Goal: Task Accomplishment & Management: Complete application form

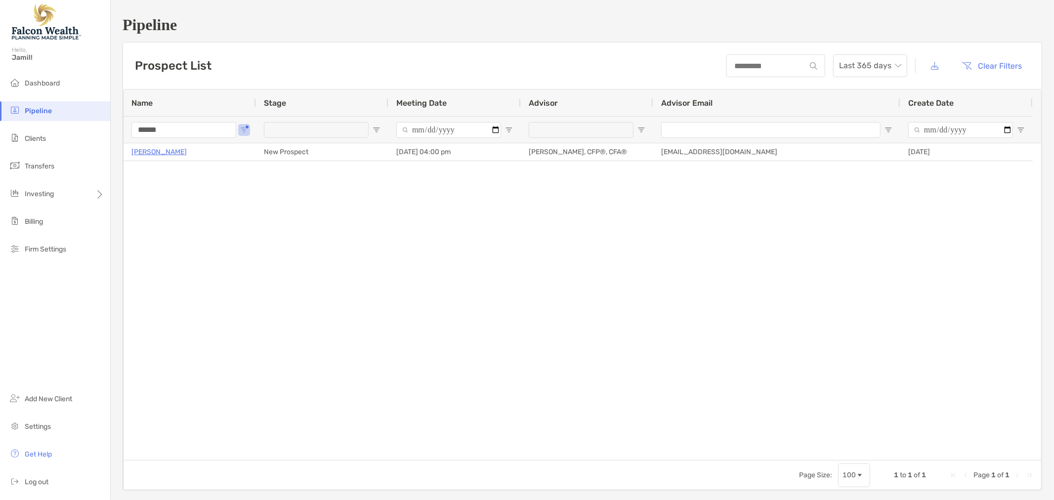
click at [161, 129] on input "******" at bounding box center [183, 130] width 105 height 16
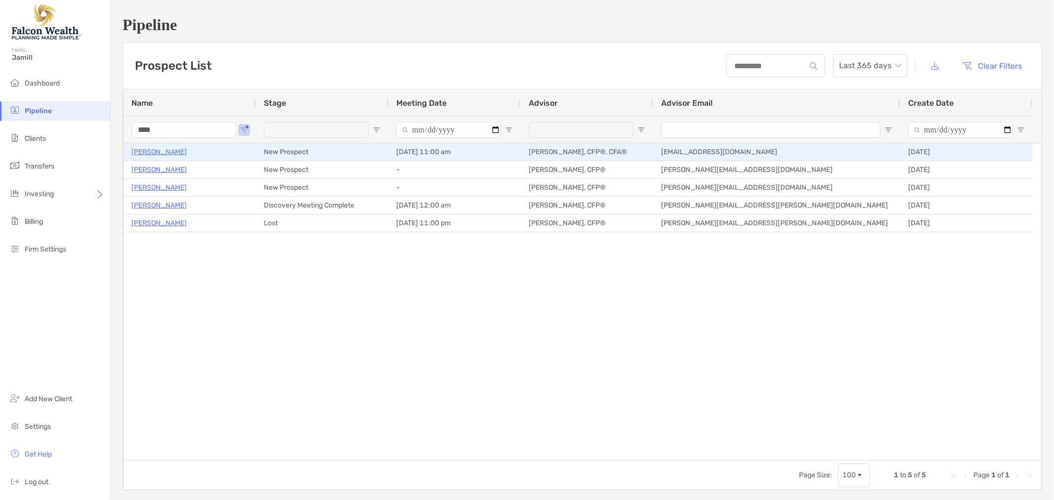
type input "****"
click at [134, 146] on p "[PERSON_NAME]" at bounding box center [158, 152] width 55 height 12
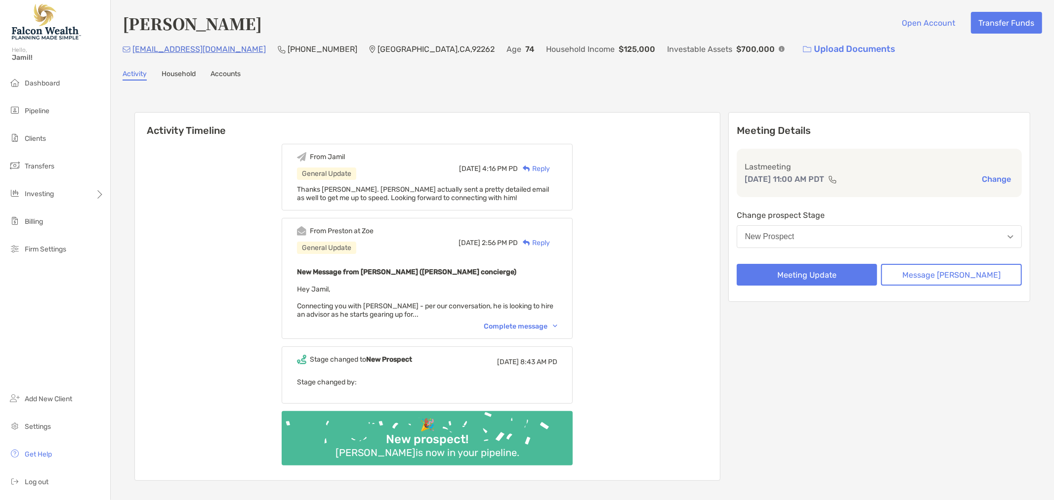
click at [846, 236] on button "New Prospect" at bounding box center [879, 236] width 285 height 23
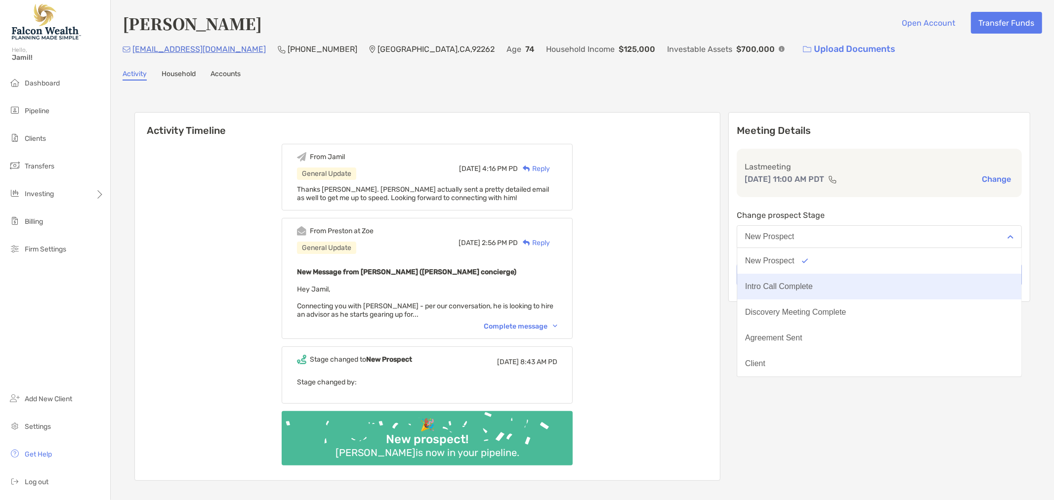
click at [813, 287] on div "Intro Call Complete" at bounding box center [779, 286] width 68 height 9
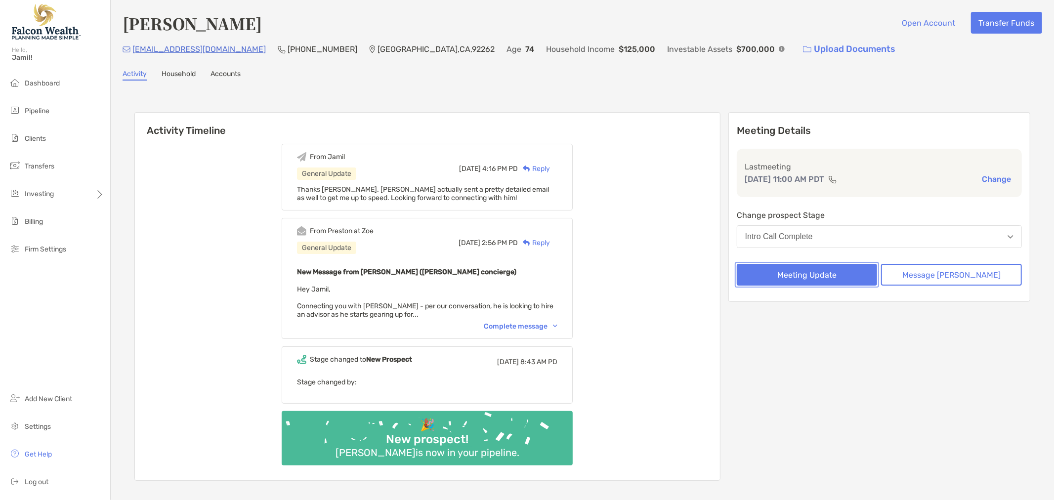
click at [822, 273] on button "Meeting Update" at bounding box center [807, 275] width 141 height 22
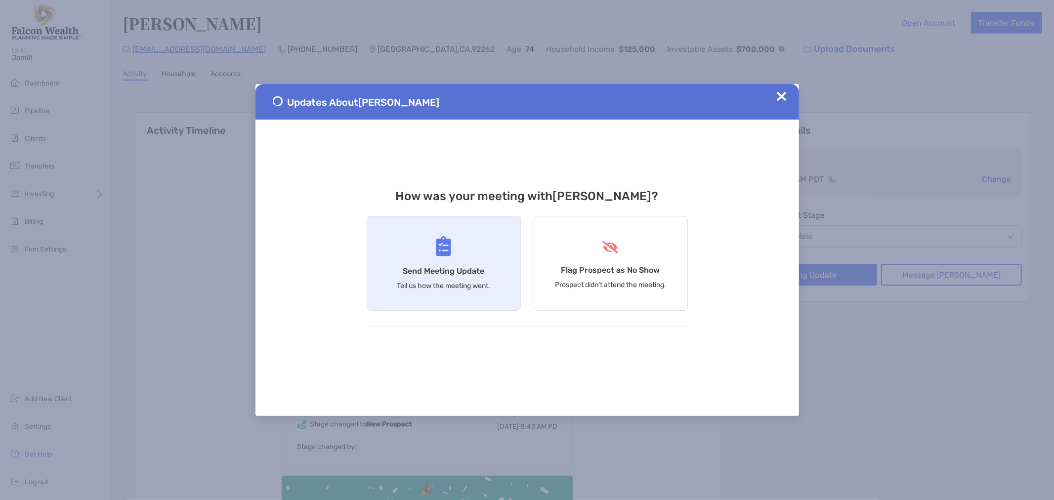
click at [445, 286] on p "Tell us how the meeting went." at bounding box center [443, 286] width 93 height 8
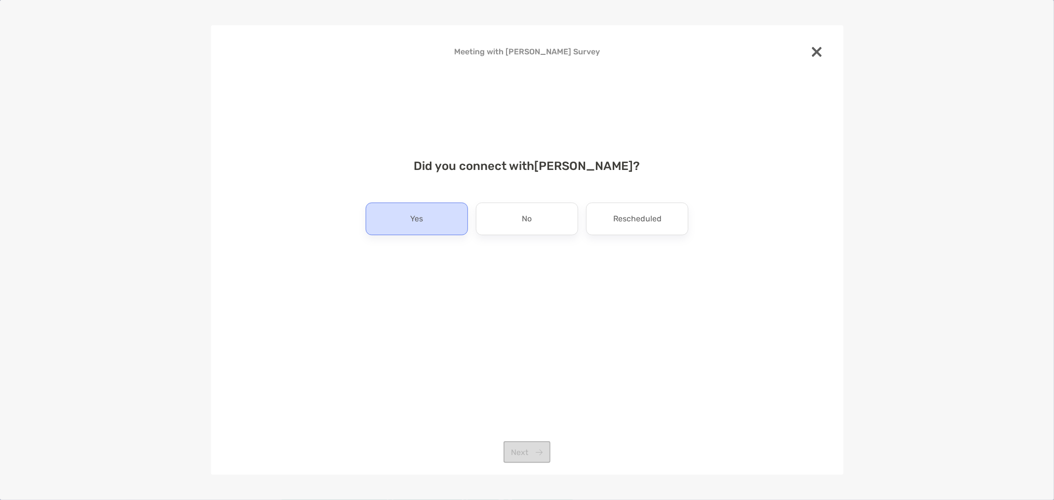
click at [433, 212] on div "Yes" at bounding box center [417, 219] width 102 height 33
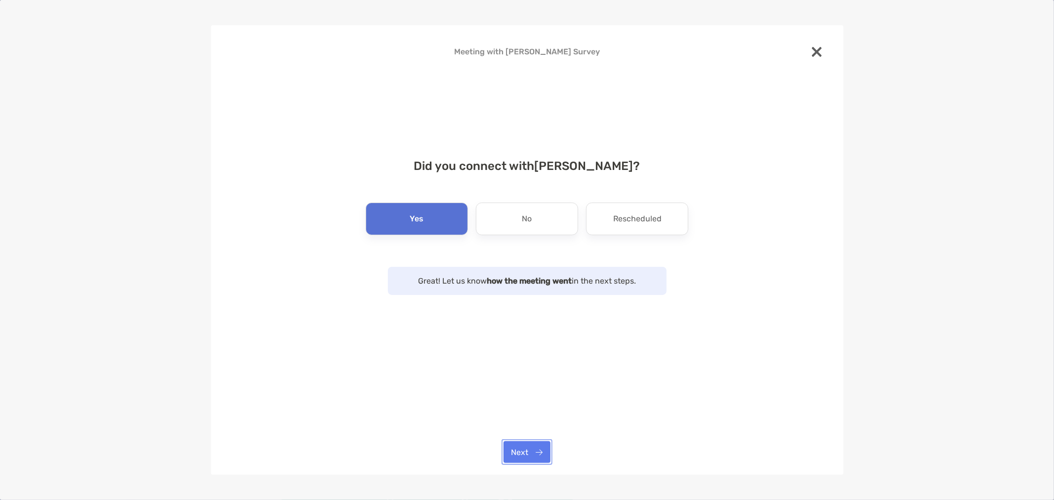
click at [524, 451] on button "Next" at bounding box center [526, 452] width 47 height 22
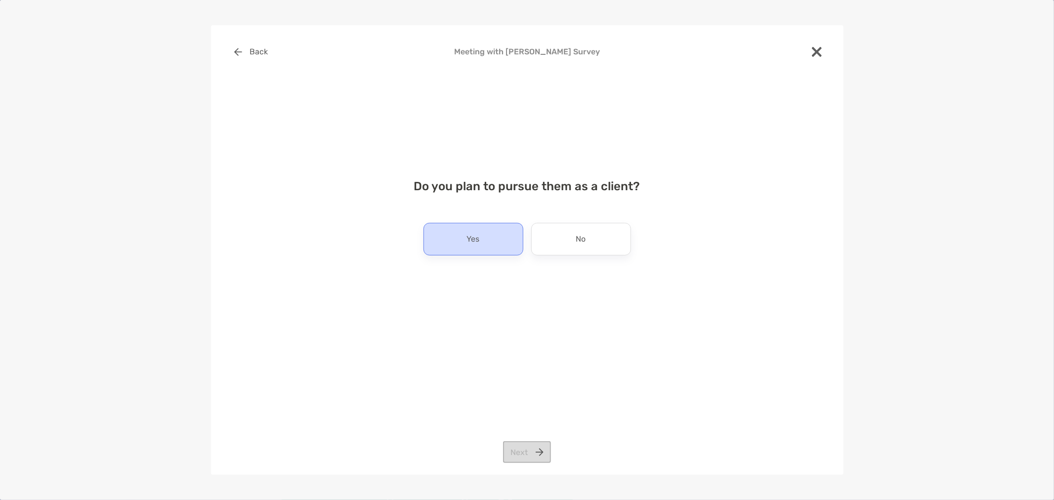
click at [485, 244] on div "Yes" at bounding box center [473, 239] width 100 height 33
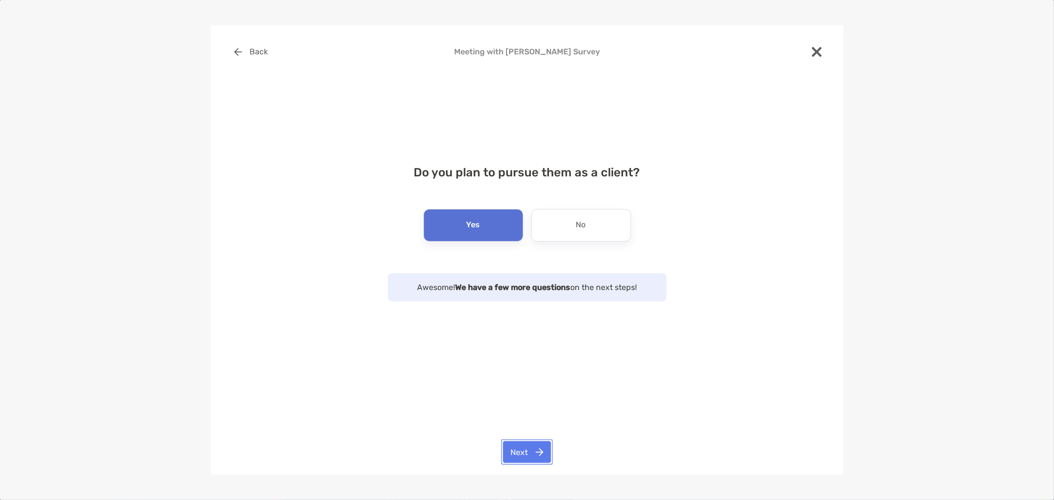
click at [526, 451] on button "Next" at bounding box center [527, 452] width 48 height 22
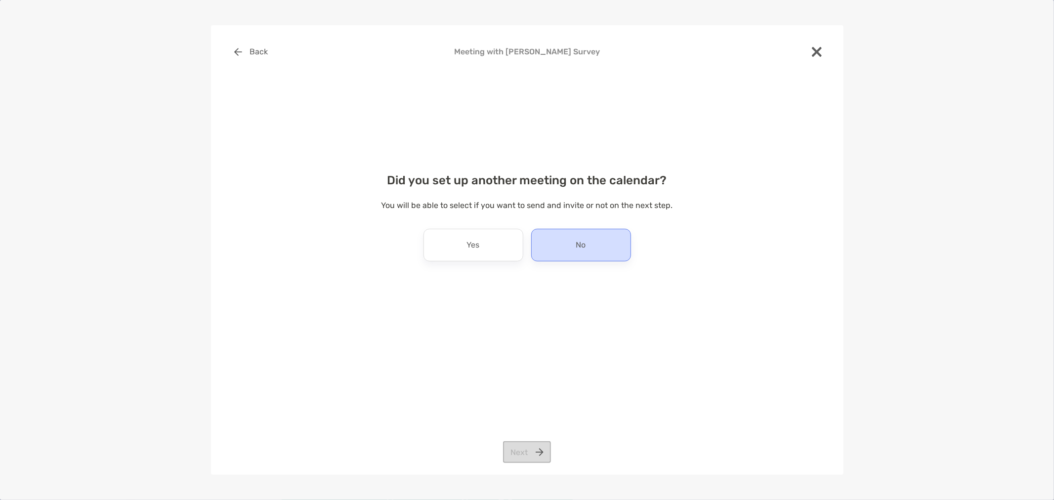
click at [572, 233] on div "No" at bounding box center [581, 245] width 100 height 33
click at [532, 457] on button "Next" at bounding box center [527, 452] width 48 height 22
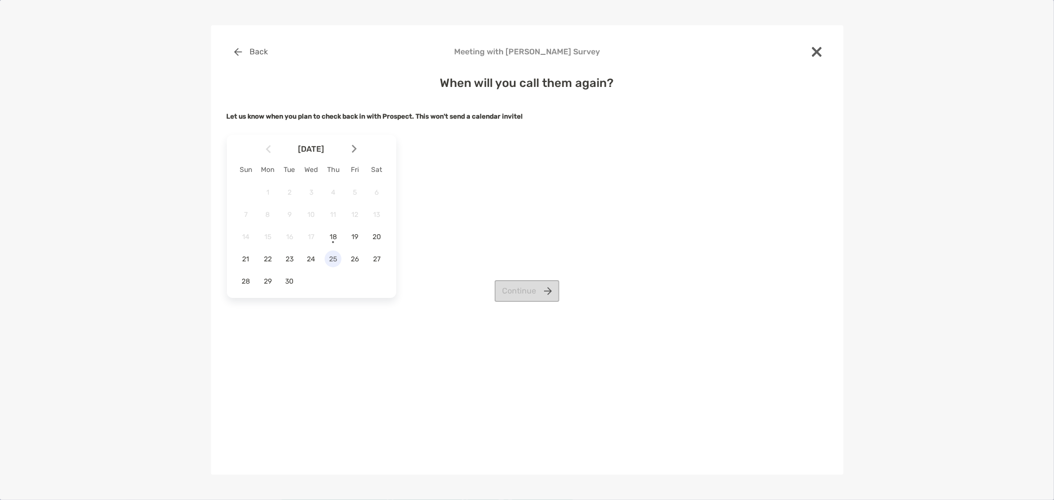
click at [335, 262] on span "25" at bounding box center [333, 259] width 17 height 8
click at [517, 290] on button "Continue" at bounding box center [527, 291] width 65 height 22
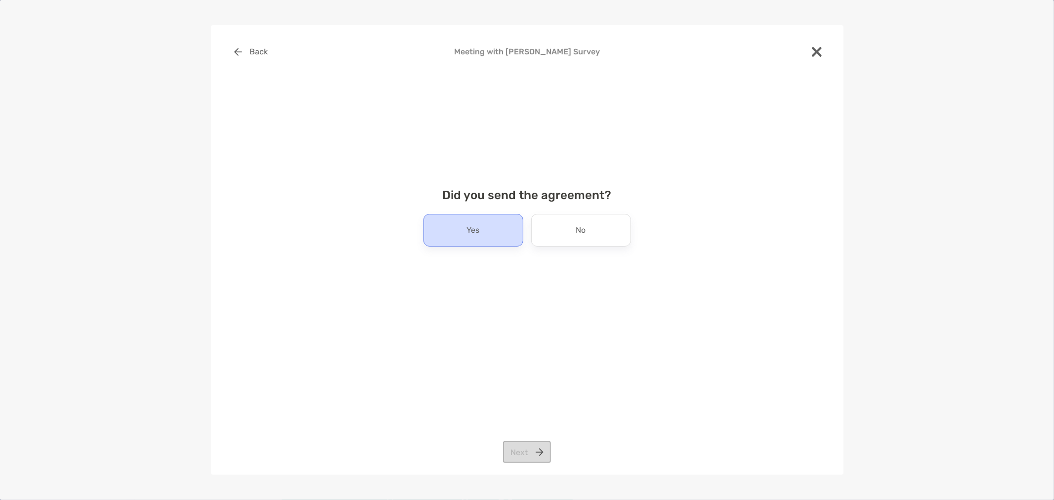
click at [498, 239] on div "Yes" at bounding box center [473, 230] width 100 height 33
click at [515, 458] on button "Next" at bounding box center [527, 452] width 48 height 22
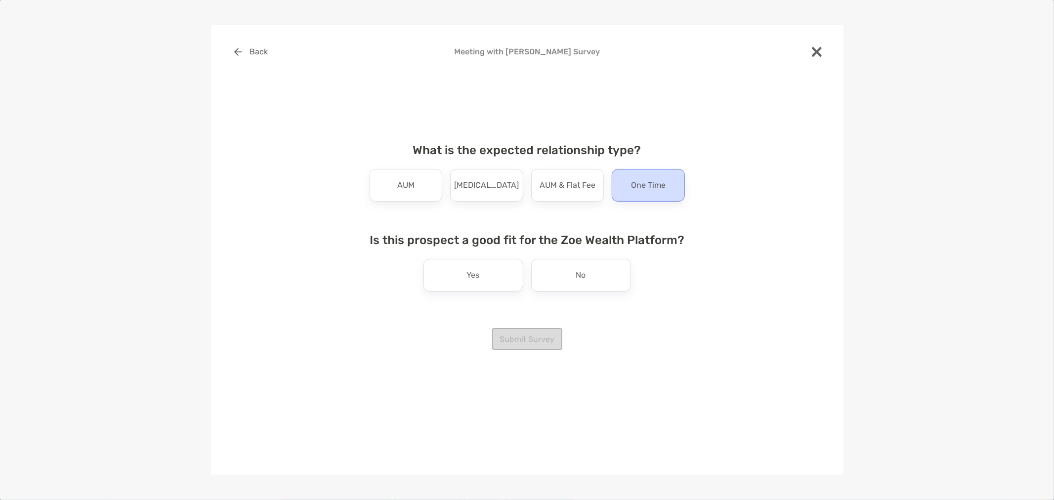
click at [626, 187] on div "One Time" at bounding box center [648, 185] width 73 height 33
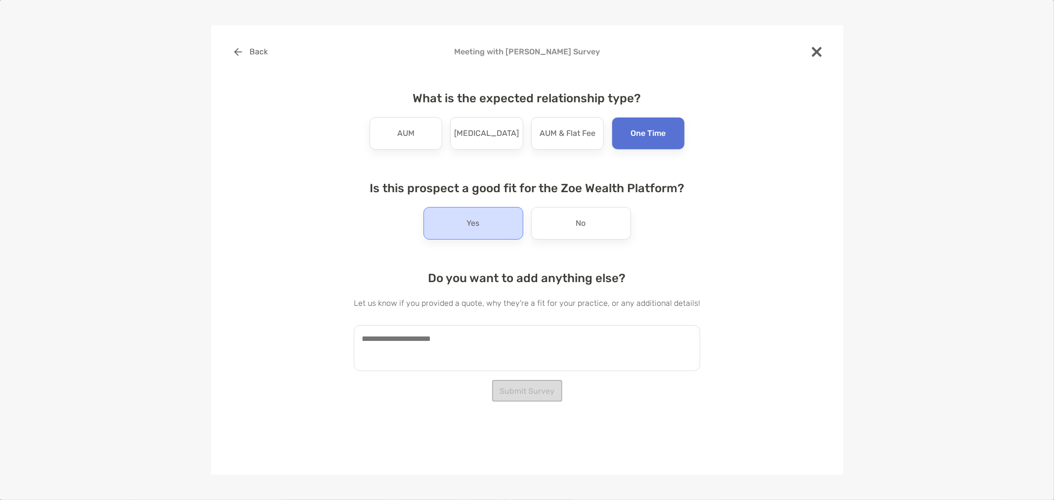
click at [453, 229] on div "Yes" at bounding box center [473, 223] width 100 height 33
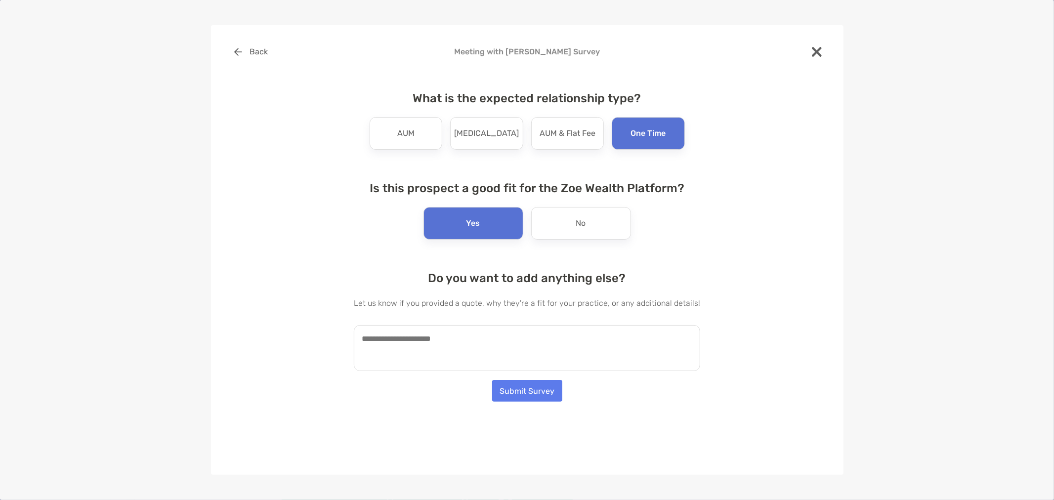
click at [452, 347] on textarea at bounding box center [527, 348] width 346 height 46
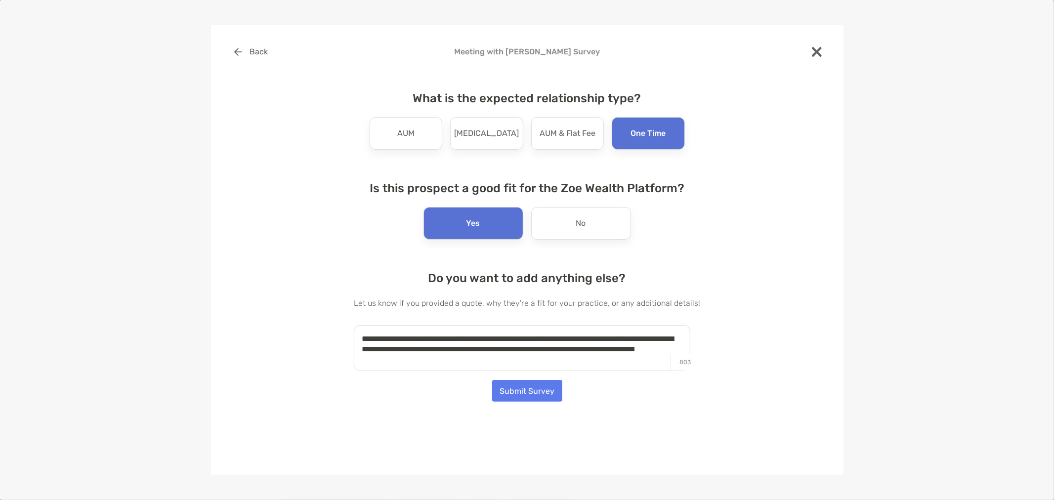
click at [515, 362] on textarea "**********" at bounding box center [522, 348] width 336 height 46
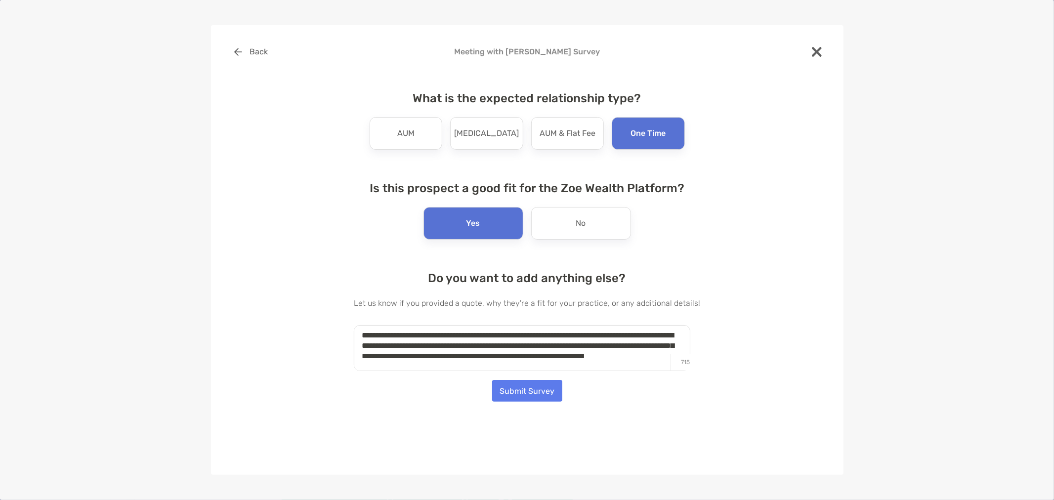
type textarea "**********"
drag, startPoint x: 496, startPoint y: 368, endPoint x: 290, endPoint y: 301, distance: 216.9
click at [290, 301] on div "**********" at bounding box center [527, 216] width 601 height 350
drag, startPoint x: 543, startPoint y: 393, endPoint x: 686, endPoint y: 411, distance: 143.4
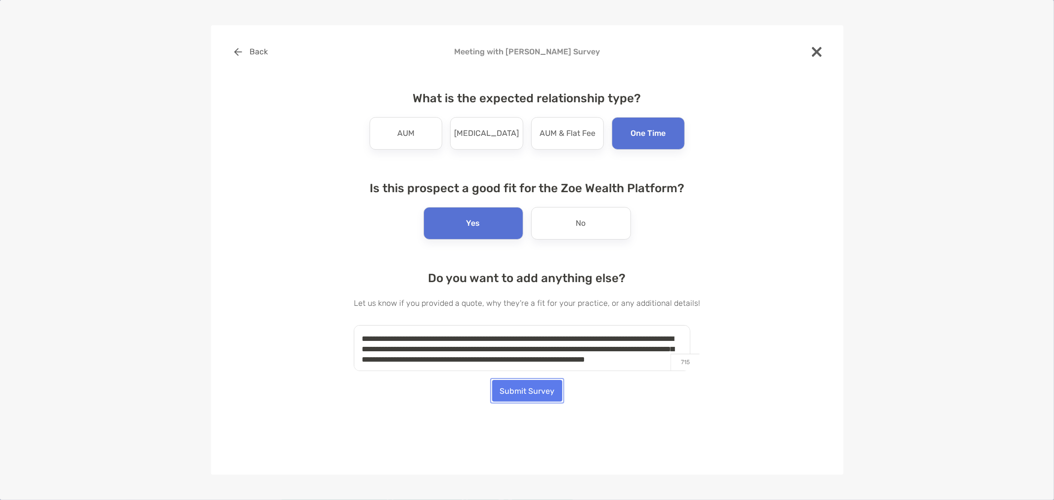
click at [543, 393] on button "Submit Survey" at bounding box center [527, 391] width 70 height 22
